Goal: Task Accomplishment & Management: Use online tool/utility

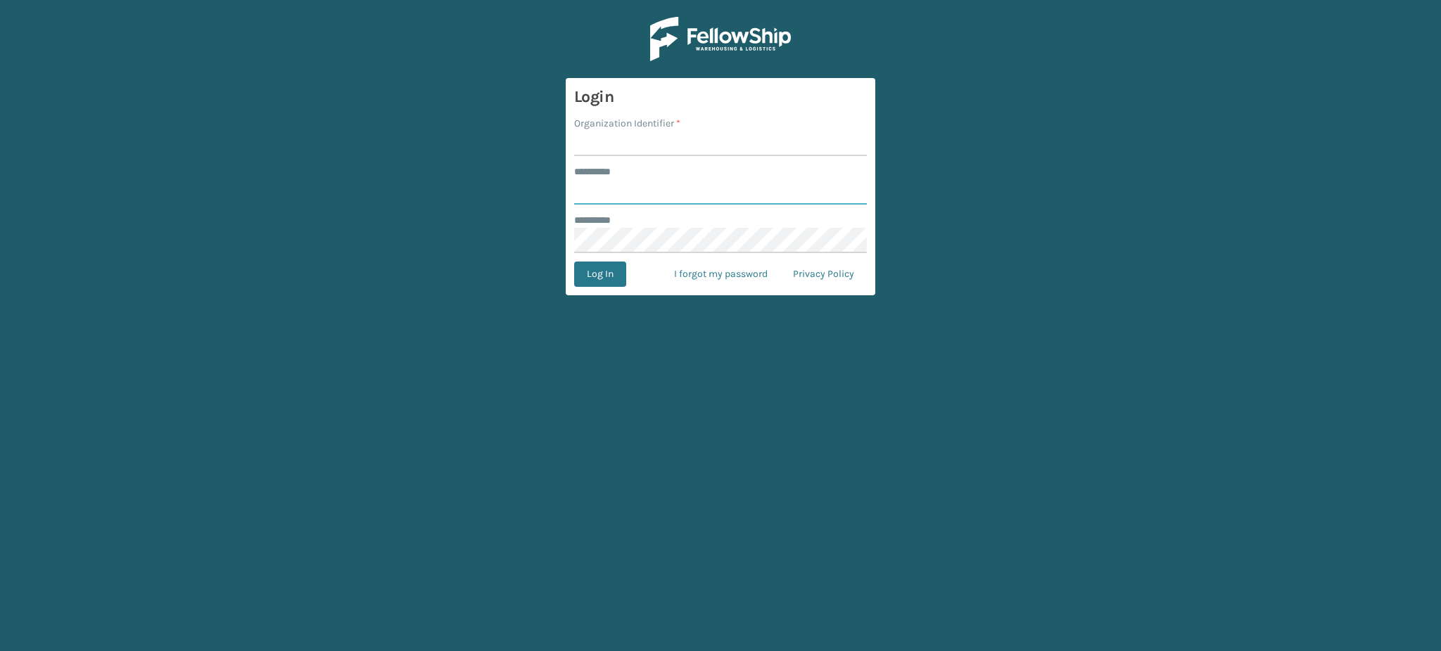
type input "**********"
type input "Haslet"
click at [574, 262] on button "Log In" at bounding box center [600, 274] width 52 height 25
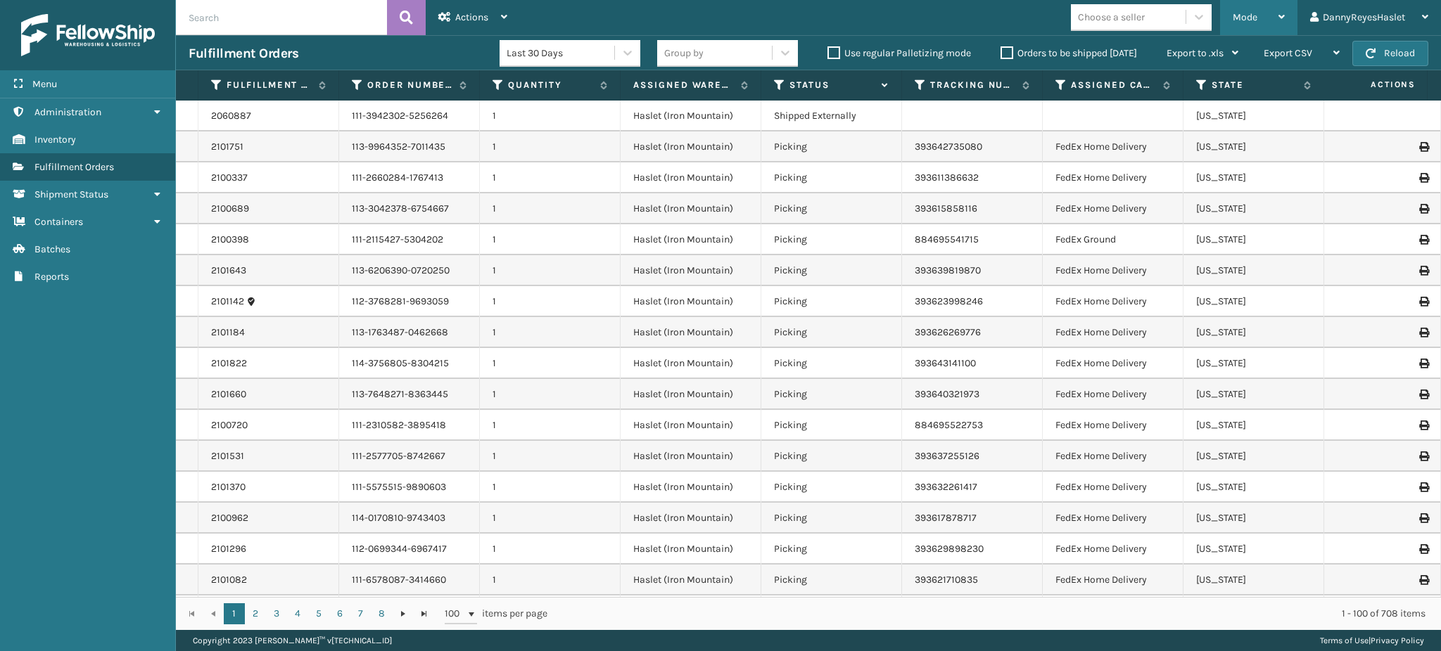
click at [1274, 29] on div "Mode" at bounding box center [1259, 17] width 52 height 35
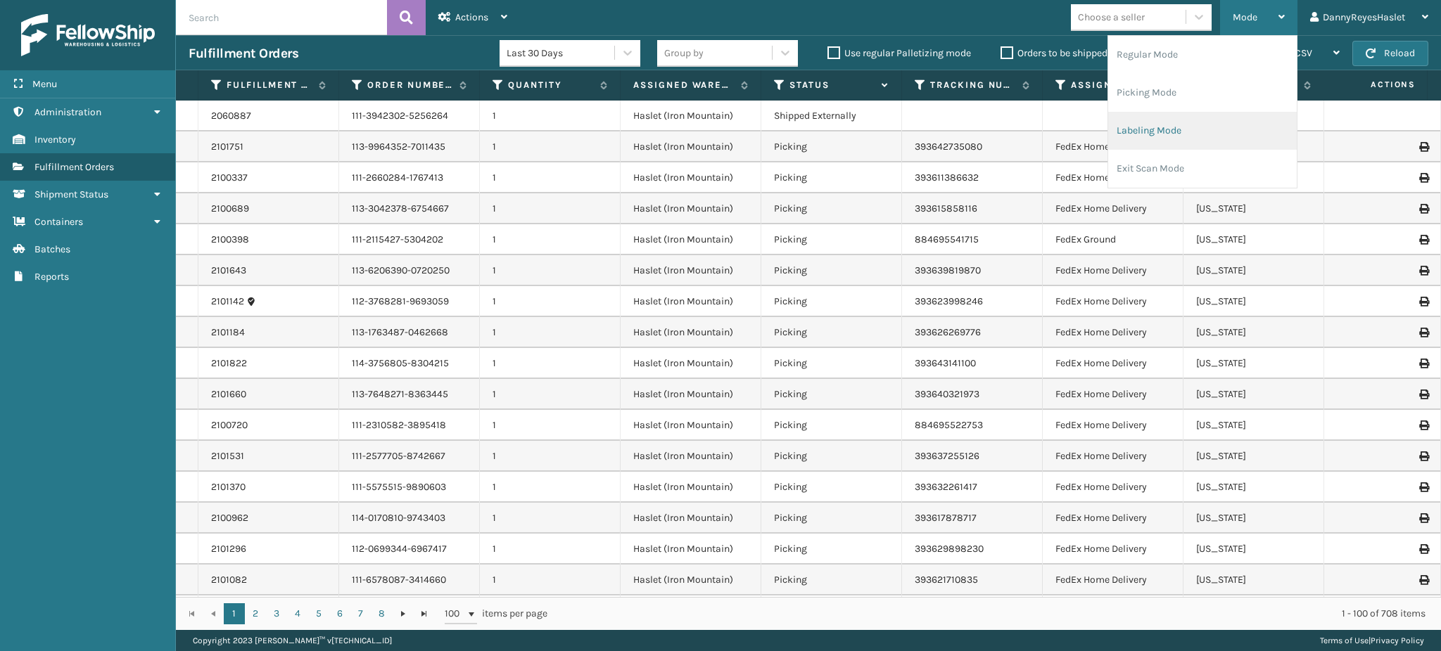
click at [1190, 122] on li "Labeling Mode" at bounding box center [1202, 131] width 189 height 38
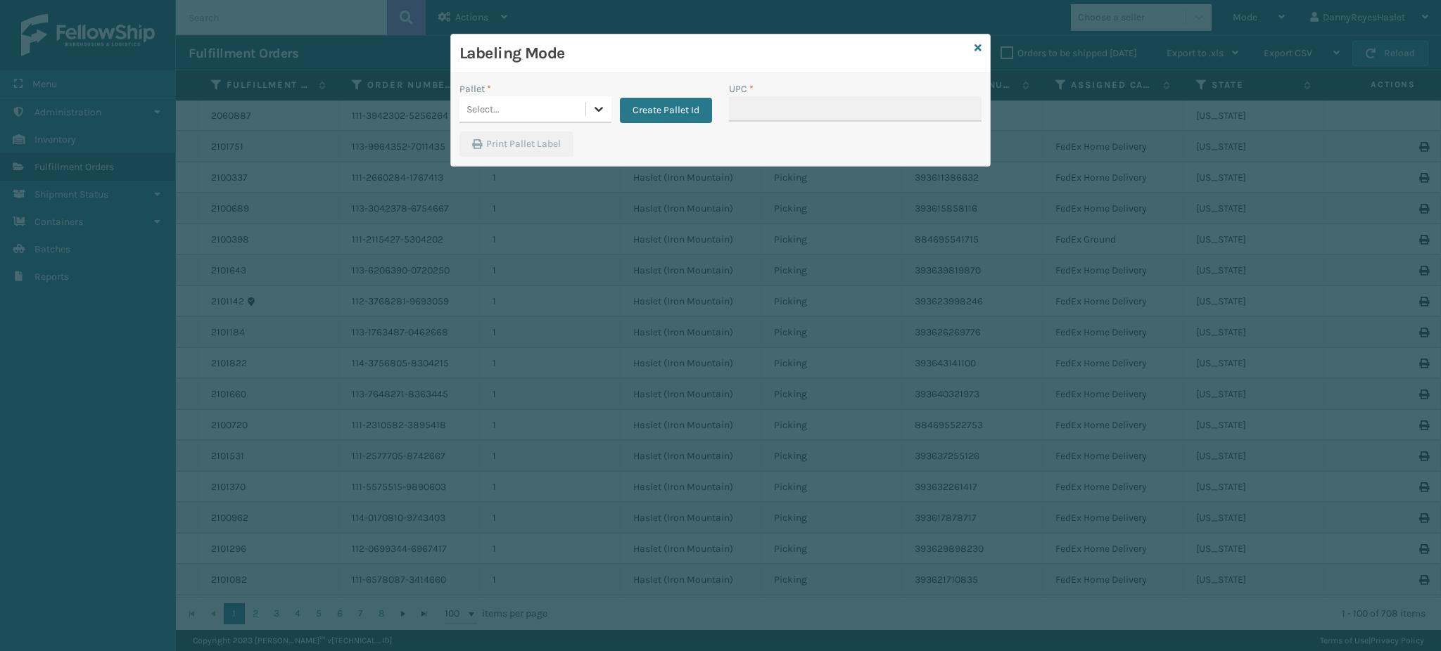
click at [588, 105] on div at bounding box center [598, 108] width 25 height 25
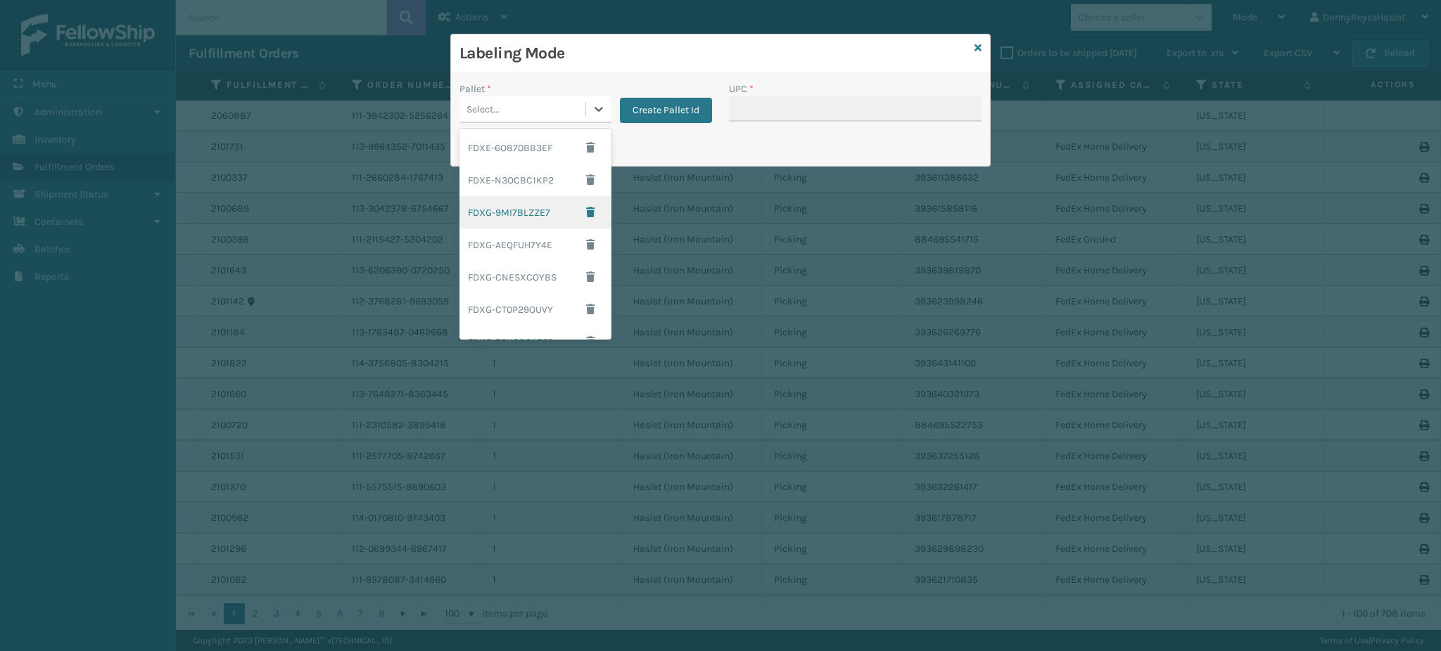
click at [546, 210] on div "FDXG-9MI7BLZZE7" at bounding box center [535, 212] width 152 height 32
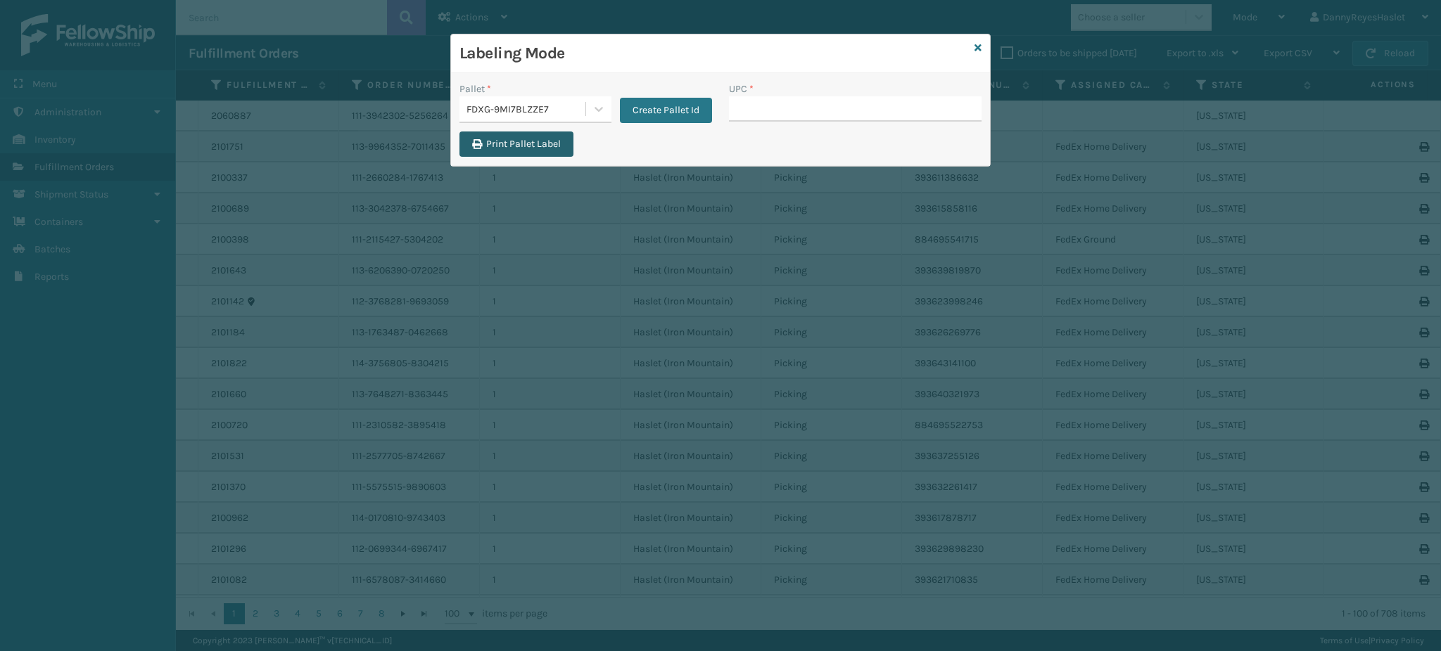
click at [534, 152] on button "Print Pallet Label" at bounding box center [516, 144] width 114 height 25
click at [759, 90] on div "UPC *" at bounding box center [855, 89] width 253 height 15
click at [758, 102] on input "UPC *" at bounding box center [855, 108] width 253 height 25
type input "8048794"
type input "8409851"
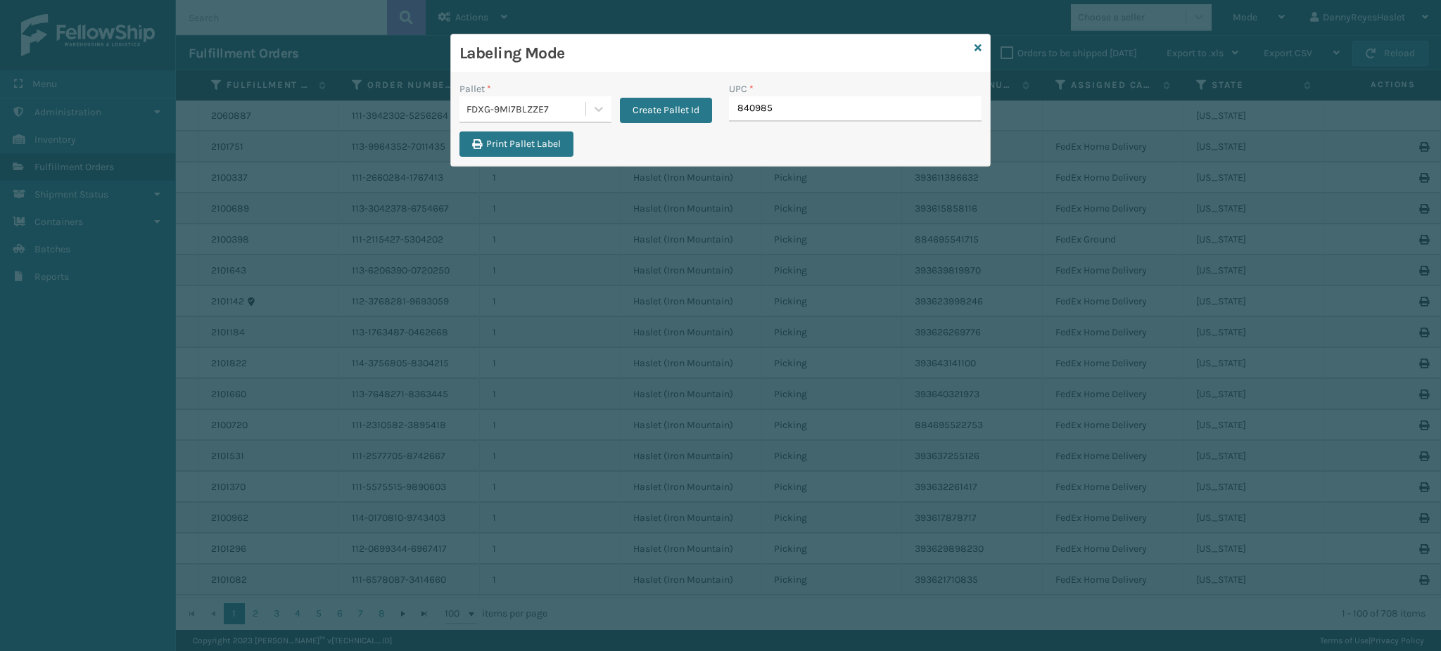
type input "8409851"
click at [777, 102] on input "UPC *" at bounding box center [855, 108] width 253 height 25
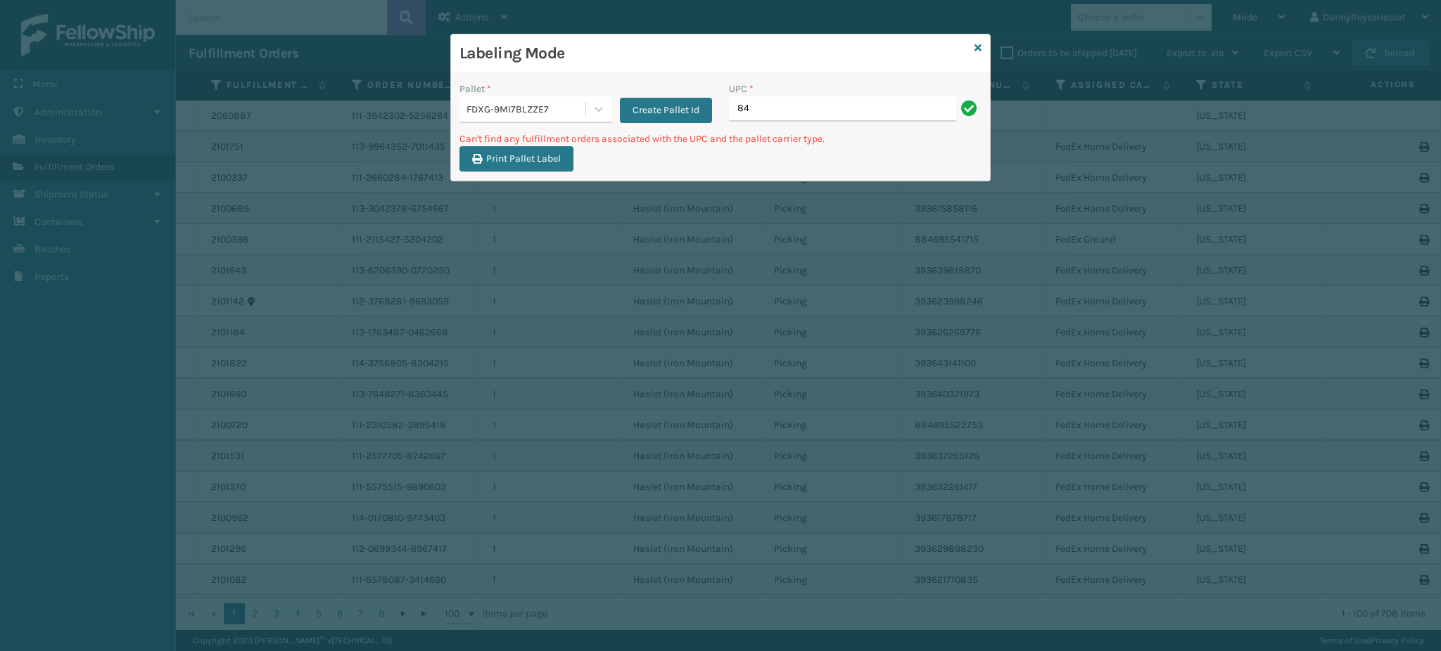
type input "8"
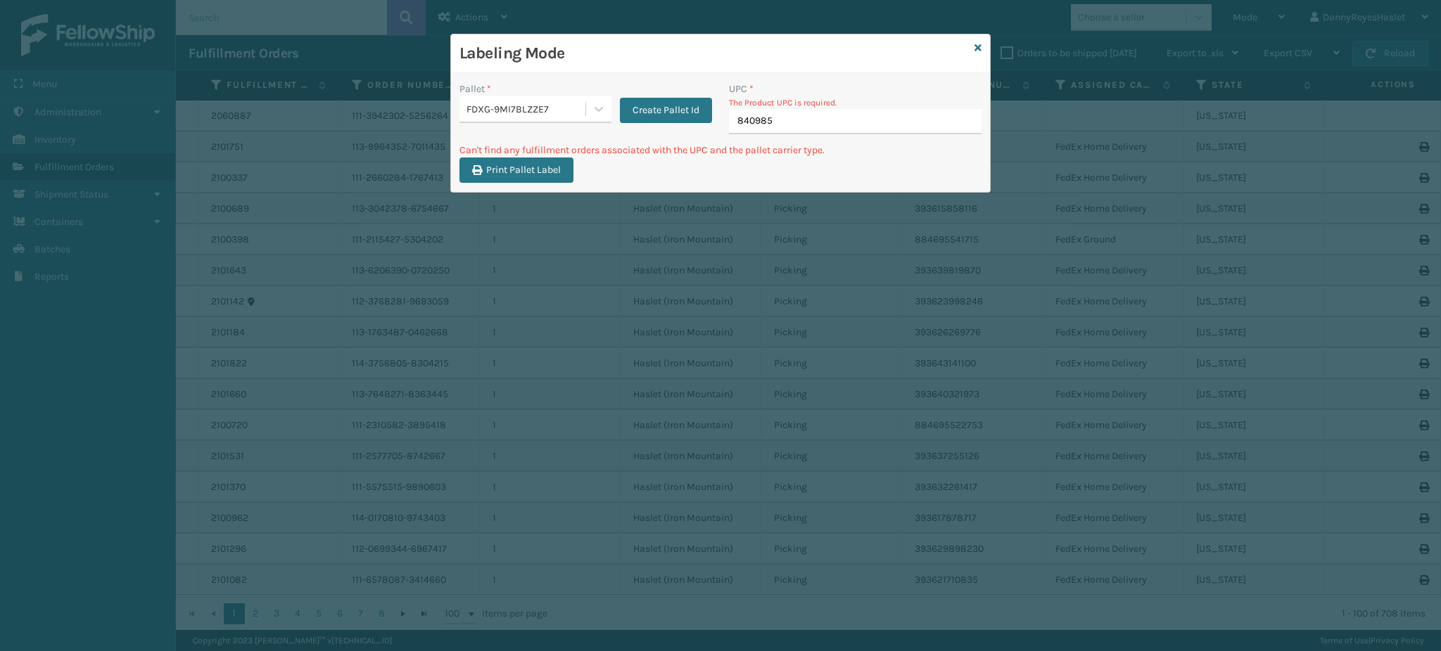
type input "8409851"
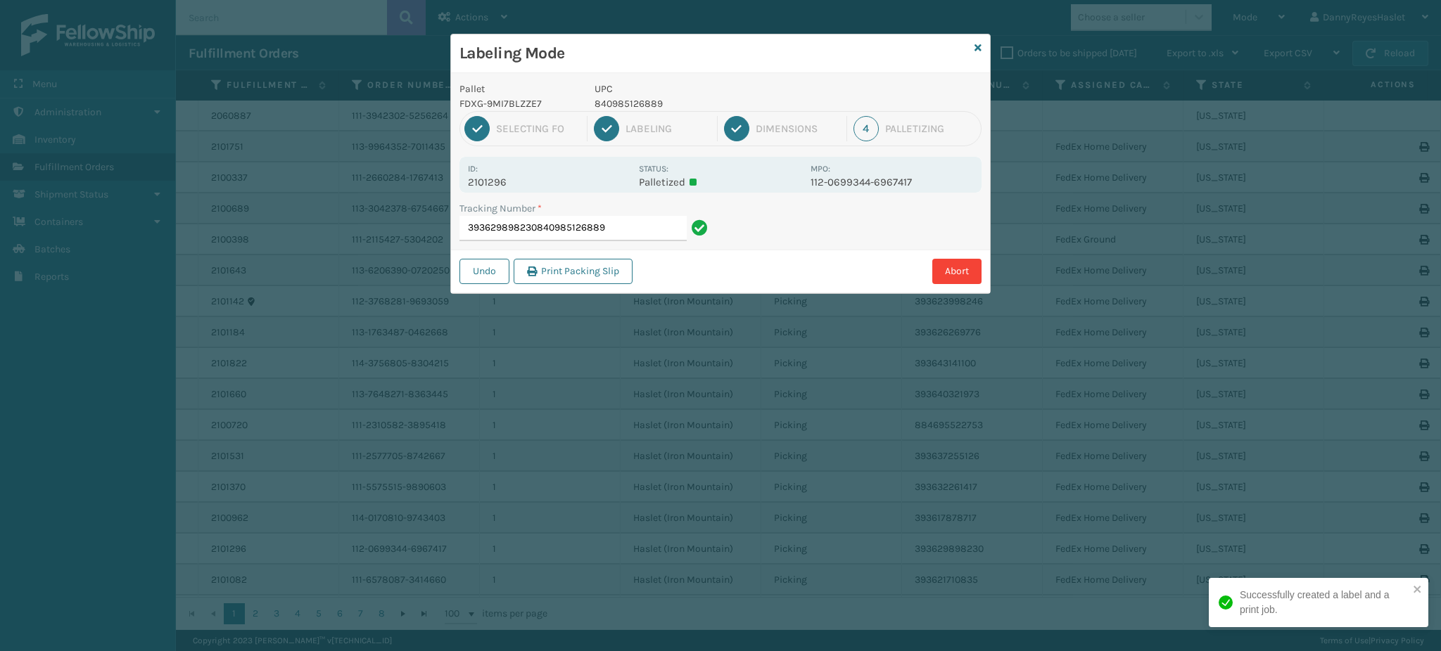
type input "393629898230840985126889"
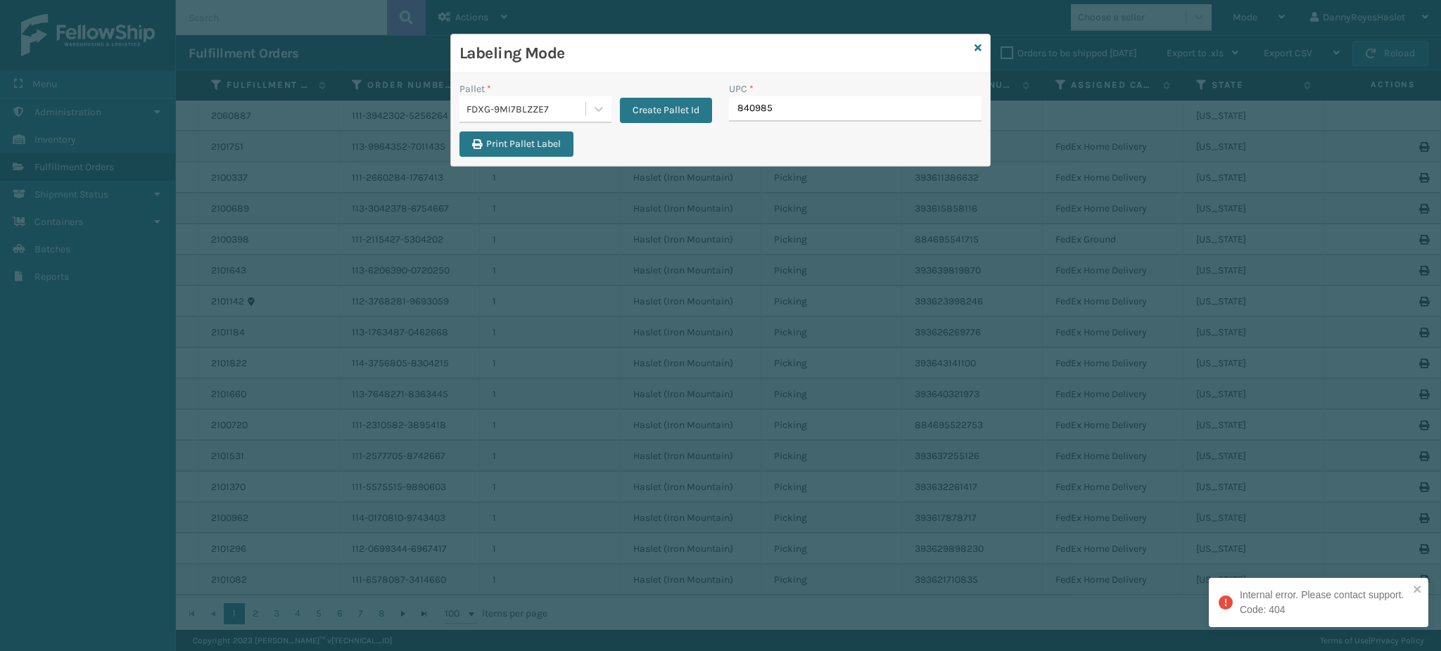
type input "8409851"
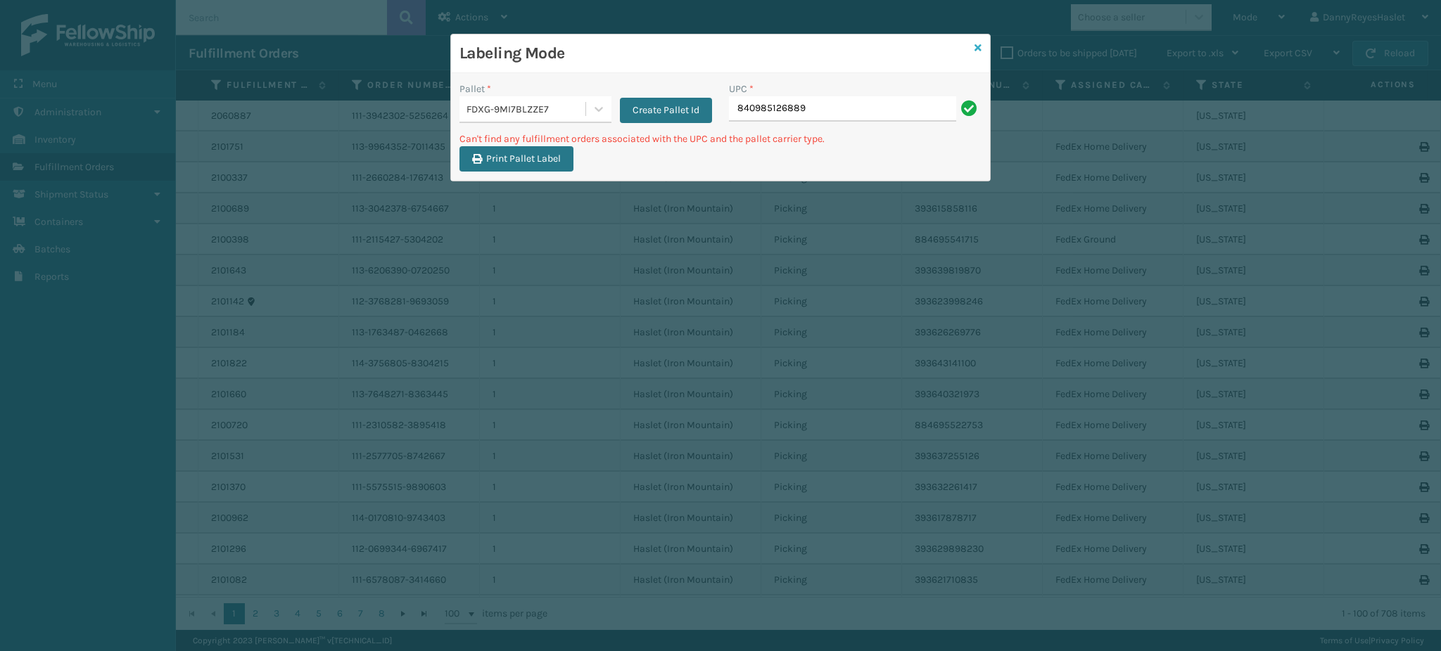
click at [974, 44] on icon at bounding box center [977, 48] width 7 height 10
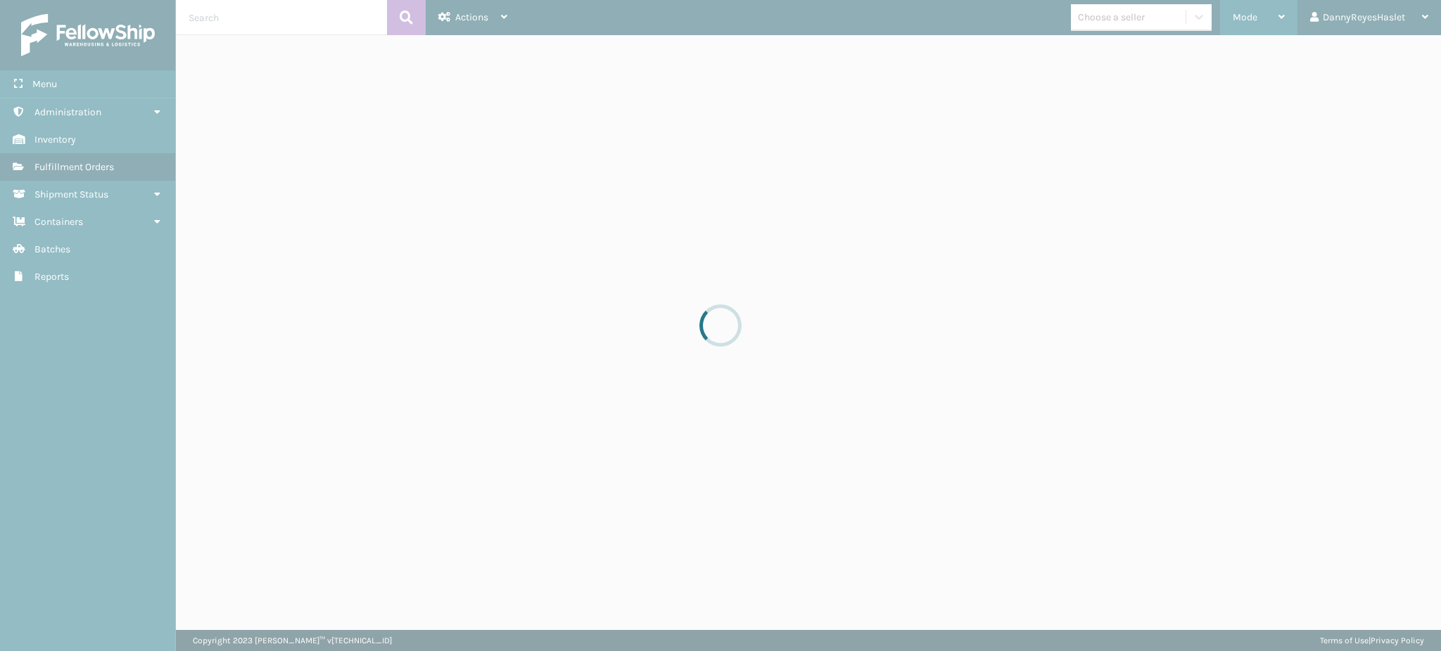
click at [1246, 12] on span "Mode" at bounding box center [1245, 17] width 25 height 12
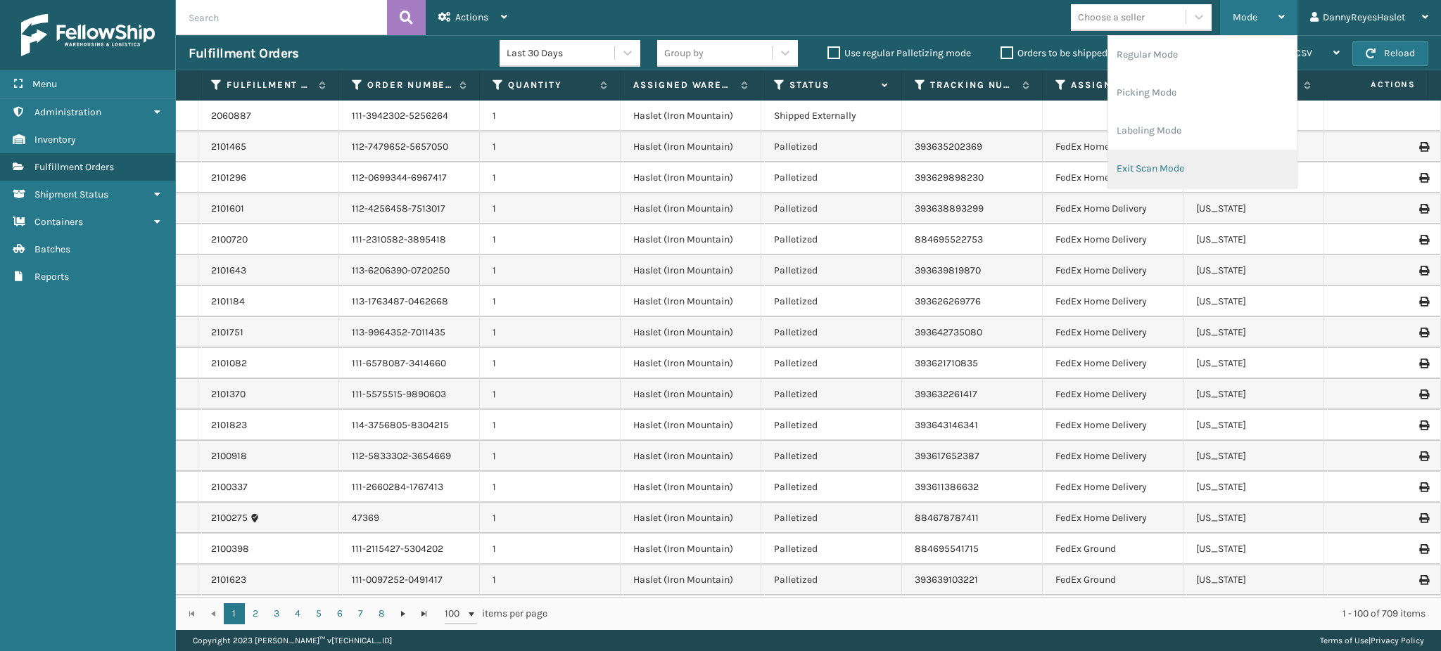
click at [1132, 166] on li "Exit Scan Mode" at bounding box center [1202, 169] width 189 height 38
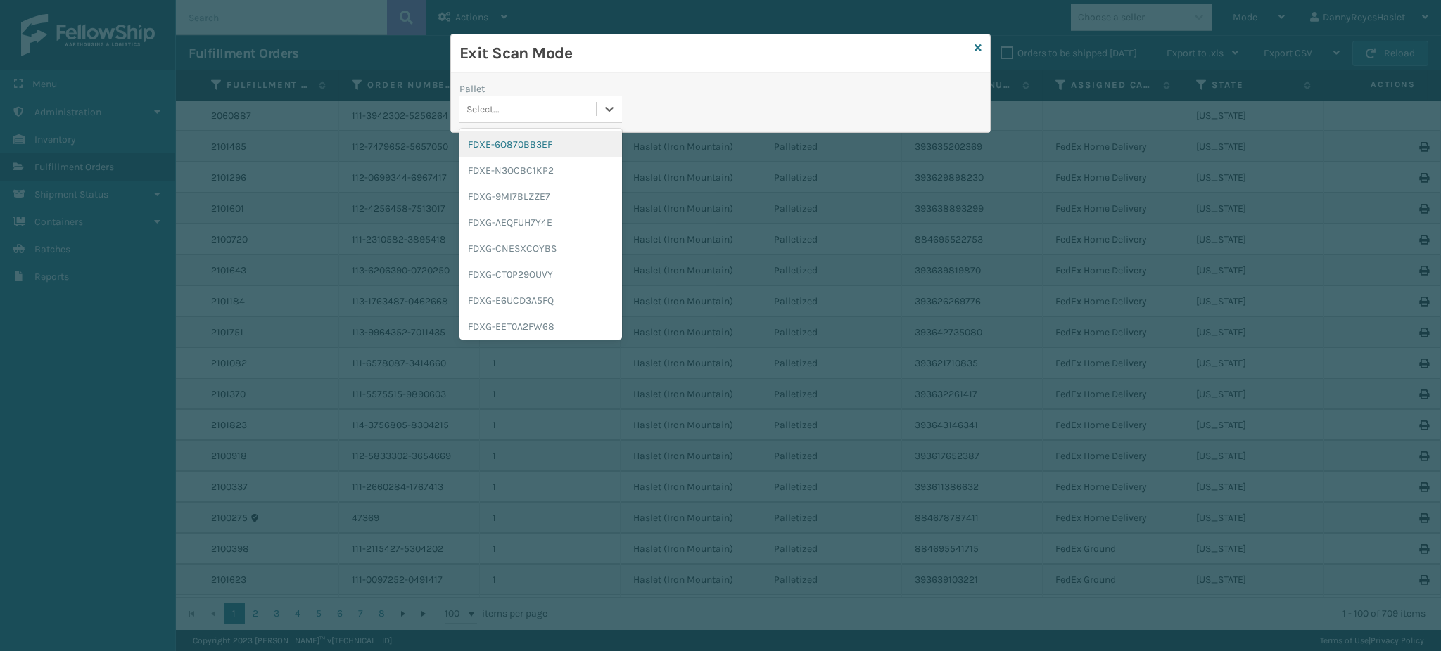
click at [564, 100] on div "Select..." at bounding box center [527, 109] width 136 height 23
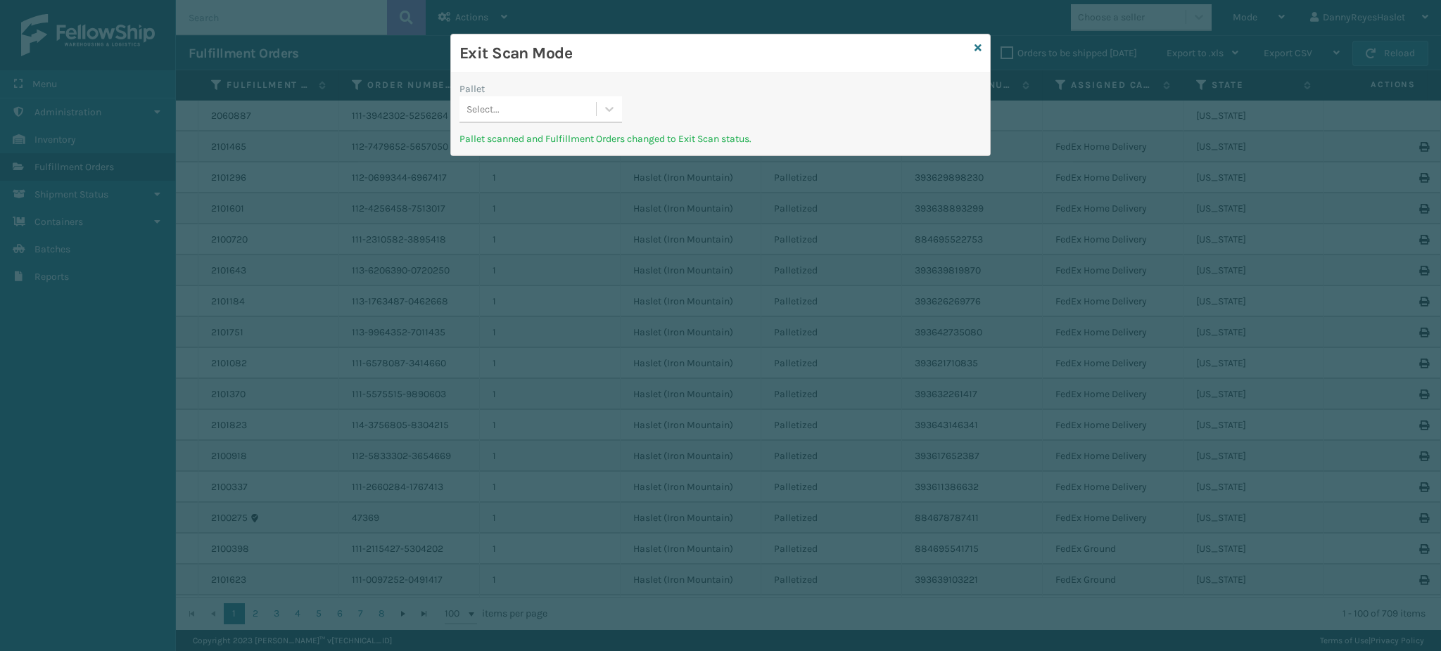
click at [972, 43] on div "Exit Scan Mode" at bounding box center [720, 53] width 539 height 39
click at [978, 44] on icon at bounding box center [977, 48] width 7 height 10
